Goal: Transaction & Acquisition: Purchase product/service

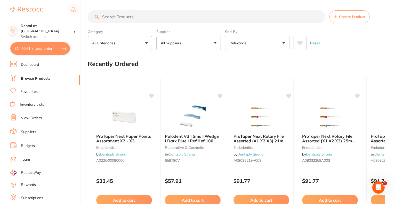
click at [34, 51] on button "$1,400.61 in your order" at bounding box center [40, 48] width 60 height 12
checkbox input "true"
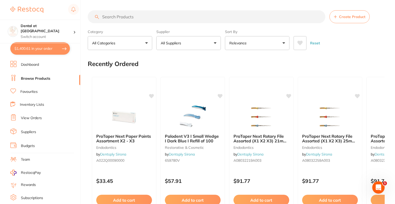
checkbox input "true"
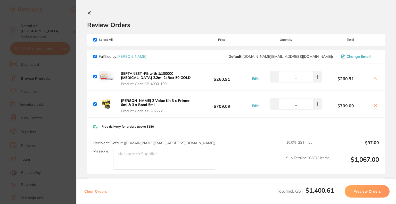
scroll to position [103, 0]
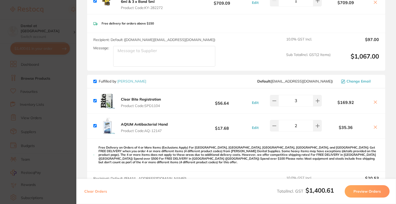
click at [374, 102] on icon at bounding box center [375, 102] width 4 height 4
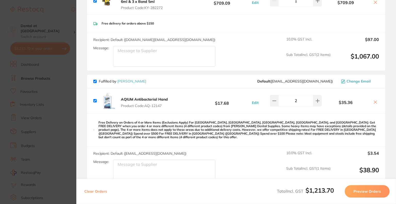
click at [373, 102] on icon at bounding box center [375, 102] width 4 height 4
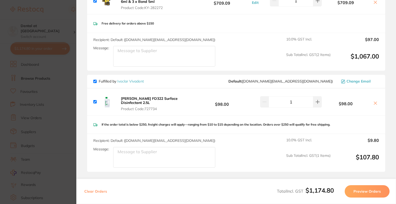
scroll to position [129, 0]
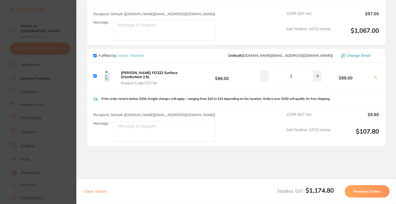
click at [374, 76] on icon at bounding box center [375, 77] width 3 height 3
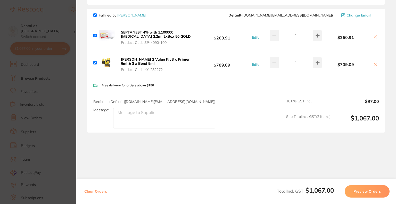
scroll to position [0, 0]
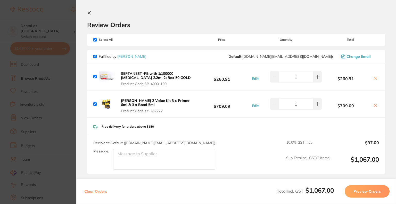
click at [374, 78] on icon at bounding box center [375, 78] width 4 height 4
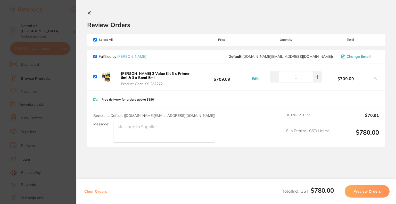
click at [373, 78] on icon at bounding box center [375, 78] width 4 height 4
checkbox input "false"
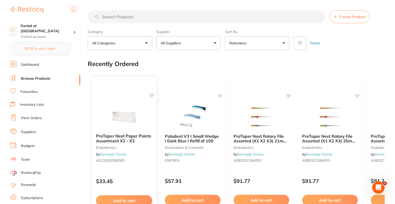
click at [150, 94] on icon at bounding box center [151, 95] width 5 height 4
click at [220, 96] on icon at bounding box center [220, 95] width 5 height 4
click at [288, 94] on icon at bounding box center [288, 95] width 5 height 4
click at [357, 96] on icon at bounding box center [357, 95] width 5 height 4
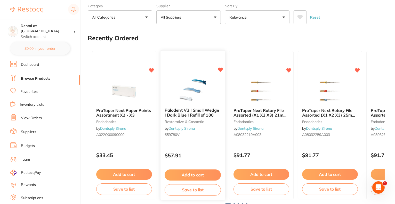
scroll to position [52, 0]
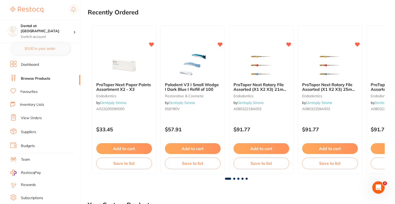
click at [234, 178] on span at bounding box center [234, 179] width 2 height 2
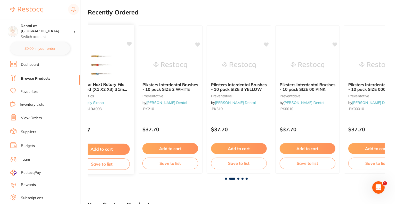
click at [129, 44] on icon at bounding box center [129, 44] width 5 height 4
click at [237, 178] on span at bounding box center [238, 179] width 2 height 2
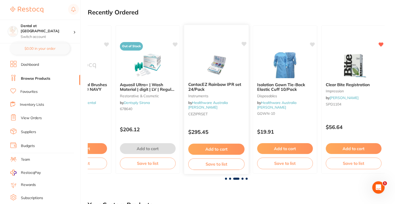
click at [245, 41] on div "ContacEZ Rainbow IPR set 24/Pack Instruments by Healthware Australia Ridley CEZ…" at bounding box center [216, 99] width 65 height 150
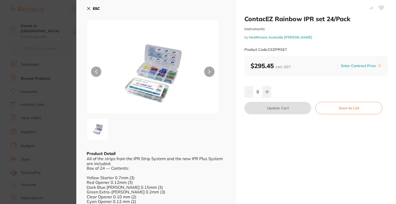
click at [380, 7] on icon at bounding box center [381, 8] width 5 height 5
click at [87, 9] on icon at bounding box center [89, 8] width 4 height 4
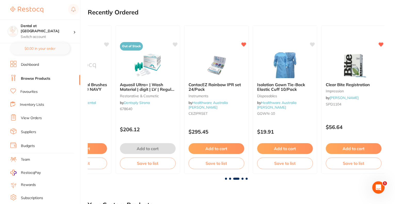
click at [242, 179] on span at bounding box center [242, 179] width 2 height 2
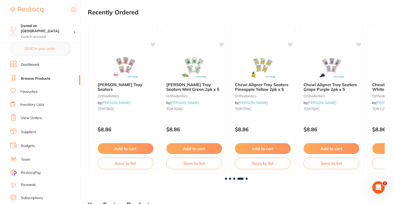
click at [248, 178] on div at bounding box center [236, 179] width 297 height 2
click at [246, 178] on span at bounding box center [246, 179] width 2 height 2
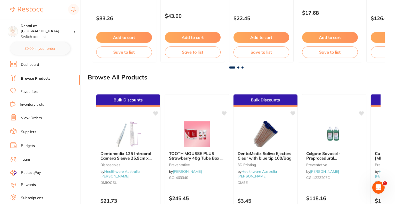
scroll to position [600, 0]
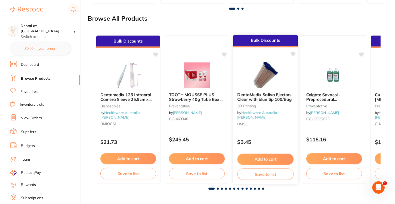
click at [291, 54] on icon at bounding box center [292, 54] width 5 height 5
